Goal: Task Accomplishment & Management: Use online tool/utility

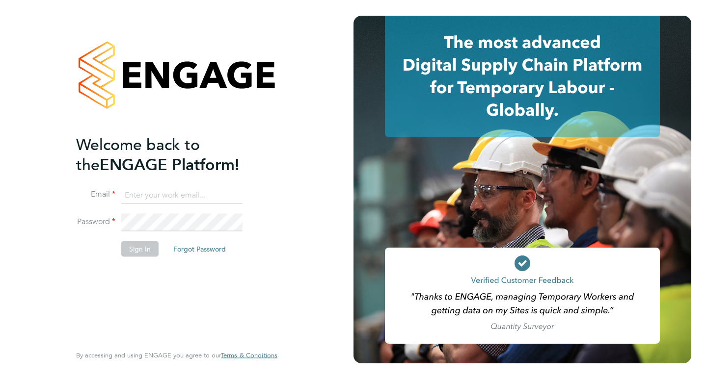
type input "karen@quantacontracts.com"
click at [145, 247] on button "Sign In" at bounding box center [139, 249] width 37 height 16
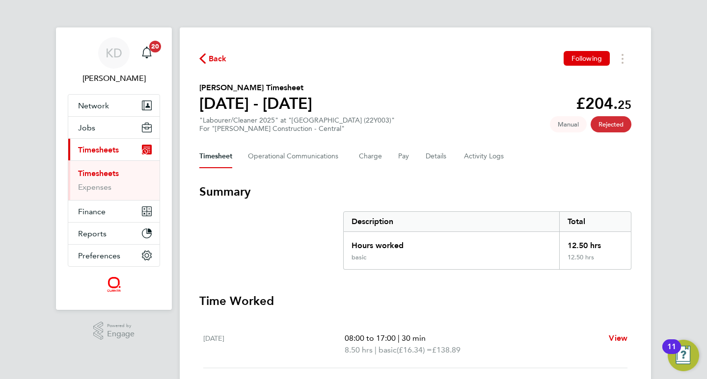
click at [108, 171] on link "Timesheets" at bounding box center [98, 173] width 41 height 9
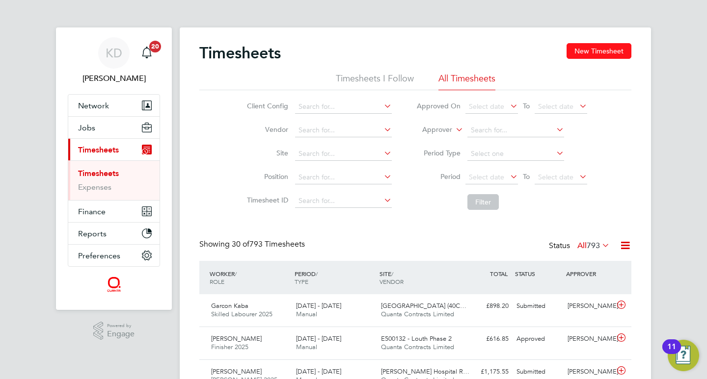
click at [587, 50] on button "New Timesheet" at bounding box center [598, 51] width 65 height 16
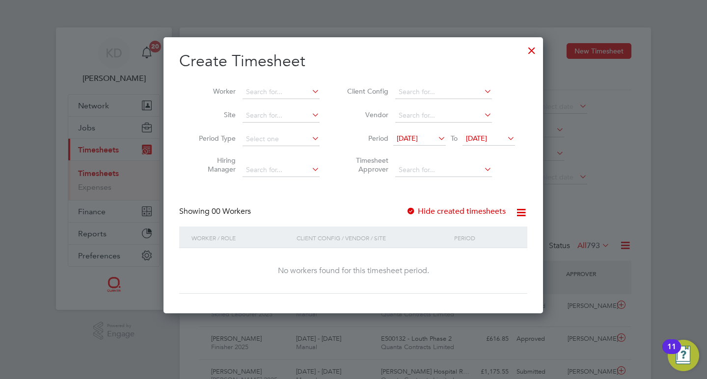
click at [505, 134] on icon at bounding box center [505, 139] width 0 height 14
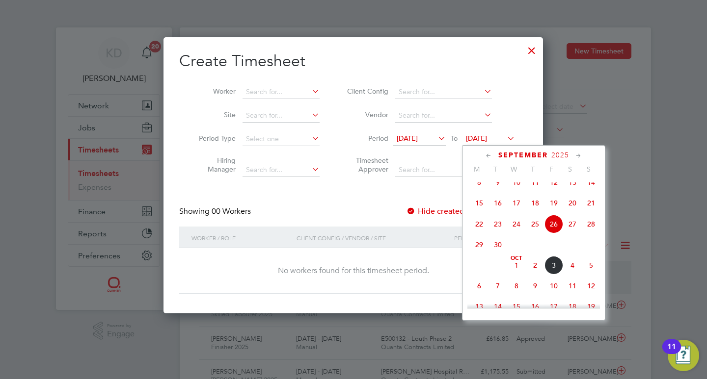
click at [554, 269] on span "3" at bounding box center [553, 265] width 19 height 19
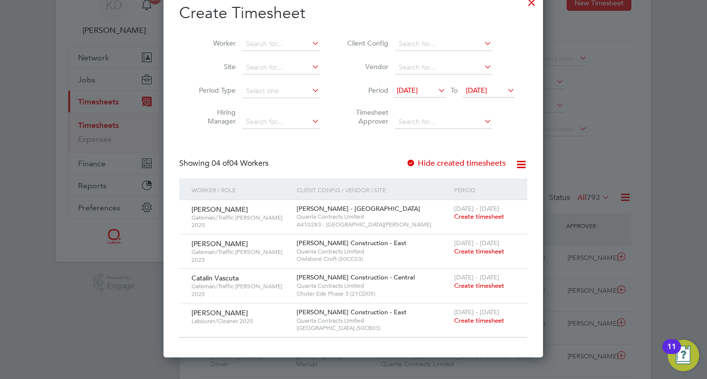
click at [531, 4] on div at bounding box center [532, 0] width 18 height 18
